Goal: Information Seeking & Learning: Learn about a topic

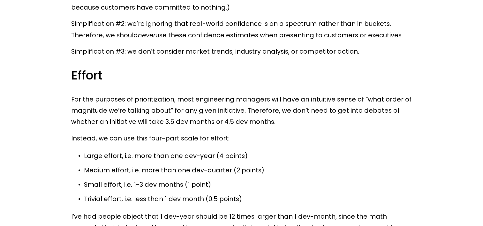
scroll to position [3832, 0]
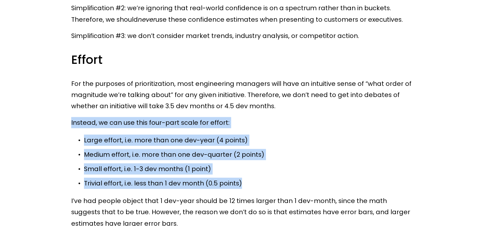
drag, startPoint x: 249, startPoint y: 135, endPoint x: 72, endPoint y: 73, distance: 188.0
copy div "Instead, we can use this four-part scale for effort: Large effort, i.e. more th…"
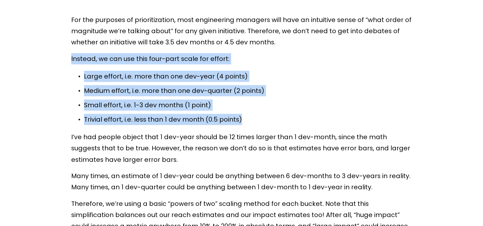
scroll to position [3864, 0]
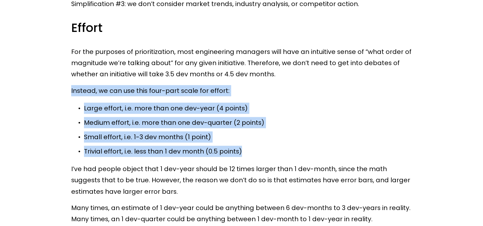
click at [284, 146] on p "Trivial effort, i.e. less than 1 dev month (0.5 points)" at bounding box center [248, 151] width 328 height 11
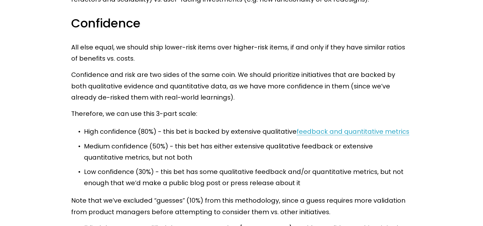
scroll to position [3481, 0]
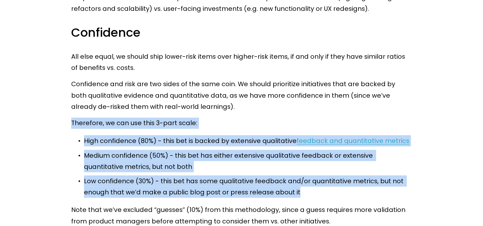
drag, startPoint x: 311, startPoint y: 142, endPoint x: 72, endPoint y: 73, distance: 247.9
click at [187, 150] on p "Medium confidence (50%) - this bet has either extensive qualitative feedback or…" at bounding box center [248, 161] width 328 height 23
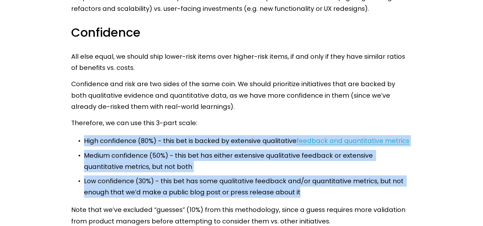
drag, startPoint x: 312, startPoint y: 143, endPoint x: 79, endPoint y: 91, distance: 238.5
click at [79, 135] on ul "High confidence (80%) - this bet is backed by extensive qualitative feedback an…" at bounding box center [241, 166] width 341 height 63
copy ul "High confidence (80%) - this bet is backed by extensive qualitative feedback an…"
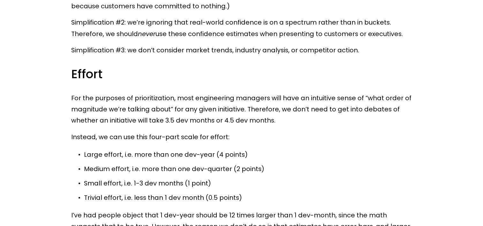
scroll to position [3832, 0]
